Goal: Task Accomplishment & Management: Manage account settings

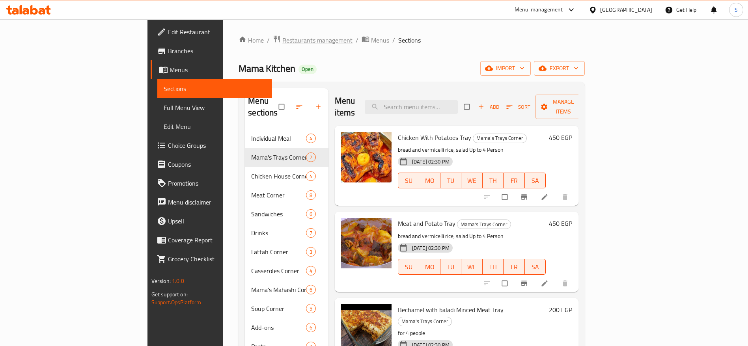
click at [282, 36] on span "Restaurants management" at bounding box center [317, 40] width 70 height 9
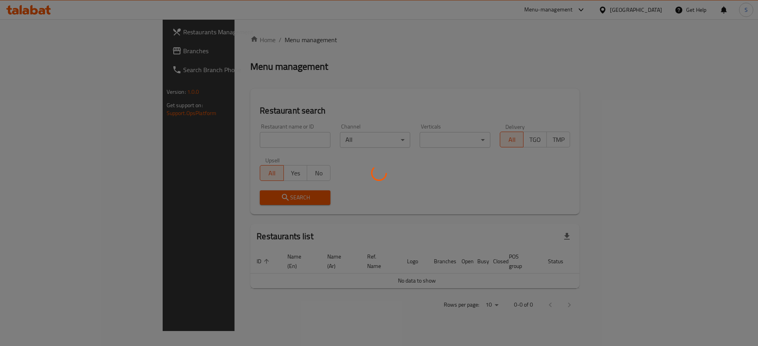
click at [230, 138] on div at bounding box center [379, 173] width 758 height 346
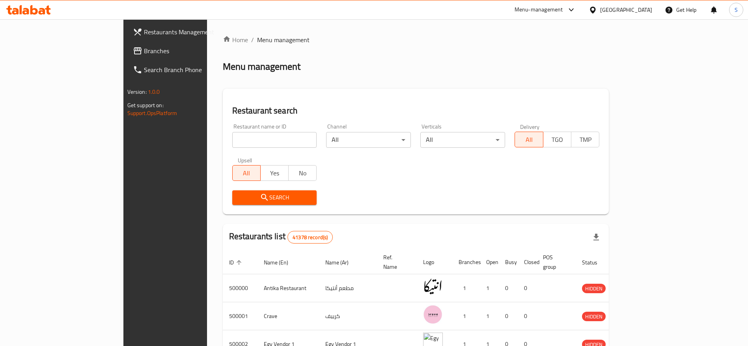
click at [232, 142] on input "search" at bounding box center [274, 140] width 85 height 16
type input "azaz gambary"
click button "Search" at bounding box center [274, 198] width 85 height 15
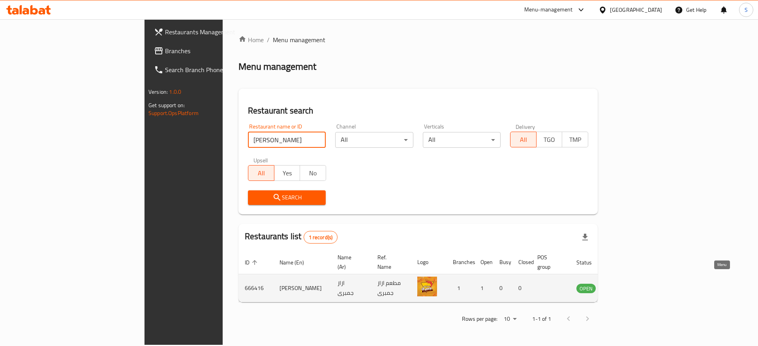
click at [627, 286] on icon "enhanced table" at bounding box center [622, 289] width 9 height 7
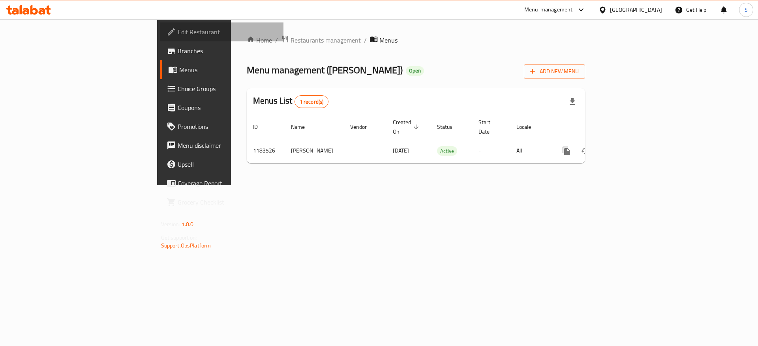
click at [178, 33] on span "Edit Restaurant" at bounding box center [228, 31] width 100 height 9
